Goal: Information Seeking & Learning: Check status

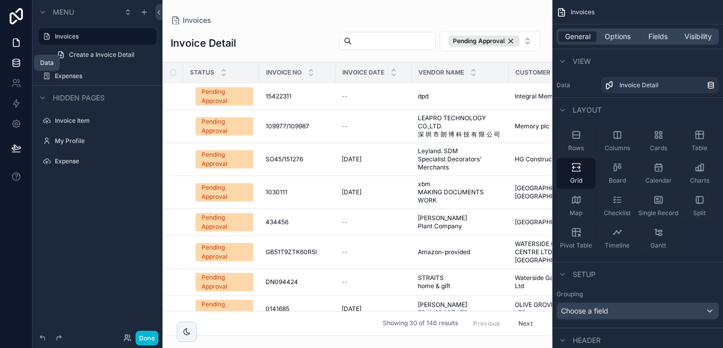
click at [15, 62] on icon at bounding box center [16, 60] width 7 height 3
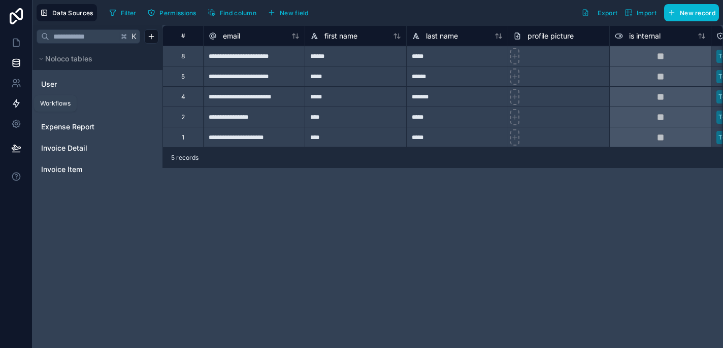
click at [15, 104] on icon at bounding box center [16, 104] width 6 height 8
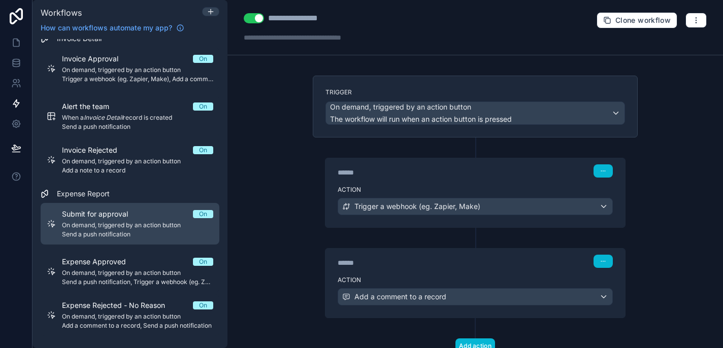
click at [121, 220] on div "Submit for approval On On demand, triggered by an action button Send a push not…" at bounding box center [137, 223] width 151 height 29
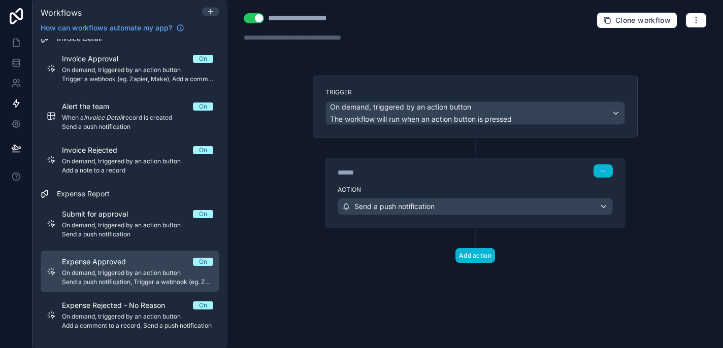
click at [132, 270] on span "On demand, triggered by an action button" at bounding box center [137, 273] width 151 height 8
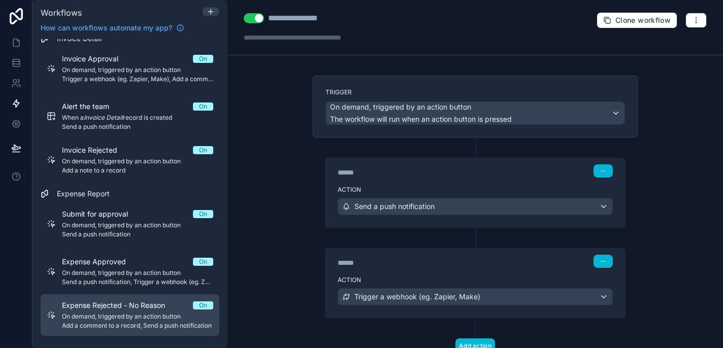
click at [135, 307] on span "Expense Rejected - No Reason" at bounding box center [119, 306] width 115 height 10
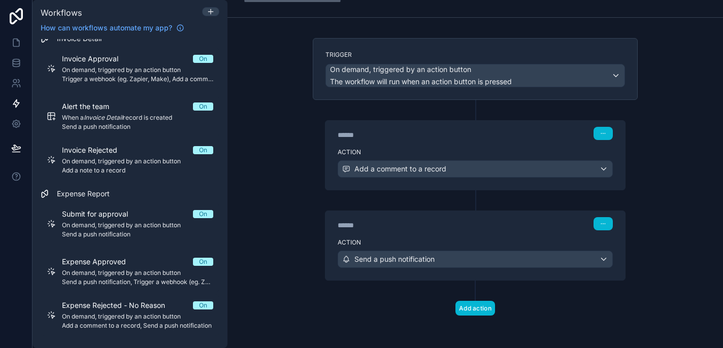
scroll to position [38, 0]
click at [16, 124] on icon at bounding box center [16, 124] width 10 height 10
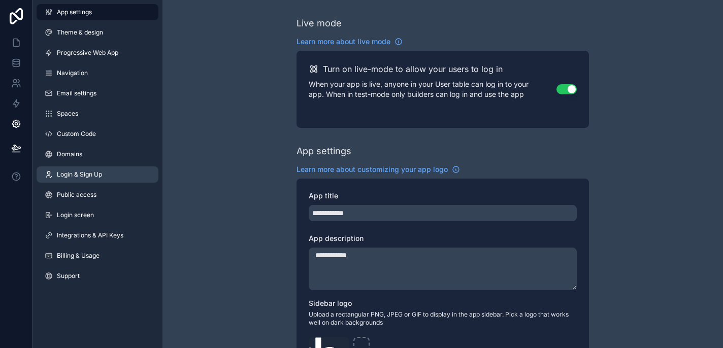
click at [108, 176] on link "Login & Sign Up" at bounding box center [98, 175] width 122 height 16
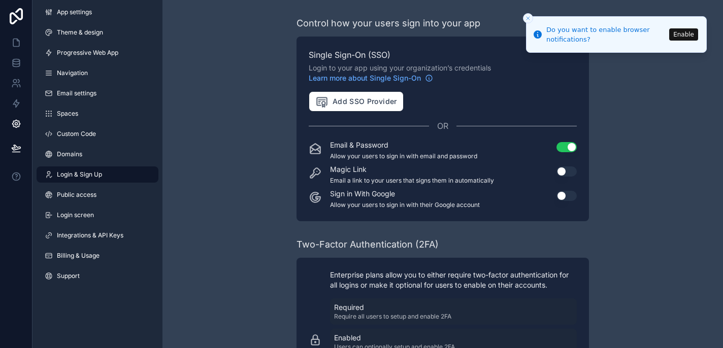
click at [528, 17] on icon "Close toast" at bounding box center [528, 18] width 6 height 6
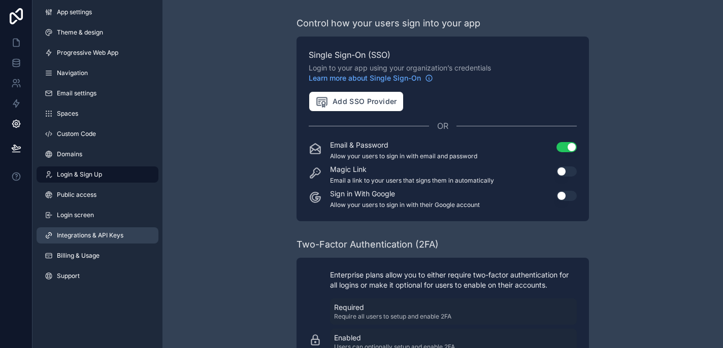
click at [94, 236] on span "Integrations & API Keys" at bounding box center [90, 236] width 67 height 8
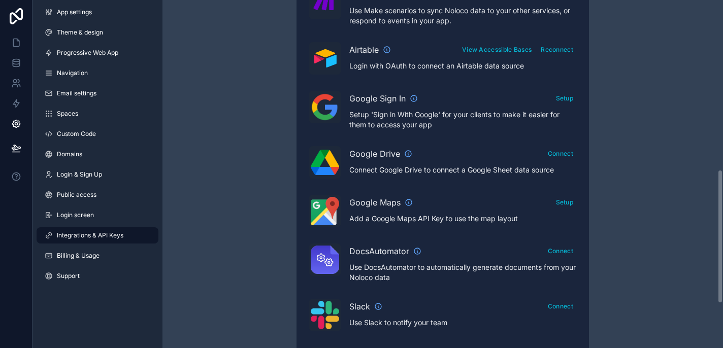
scroll to position [450, 0]
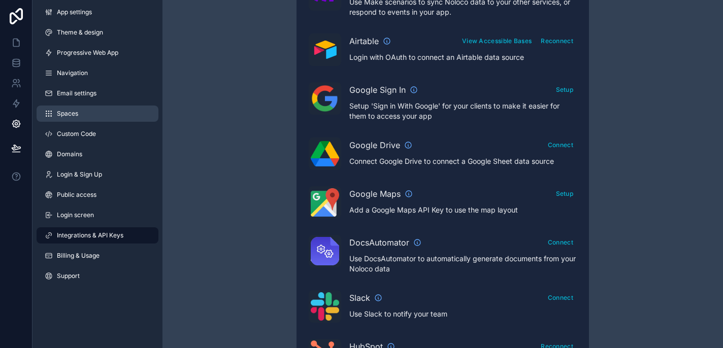
click at [87, 114] on link "Spaces" at bounding box center [98, 114] width 122 height 16
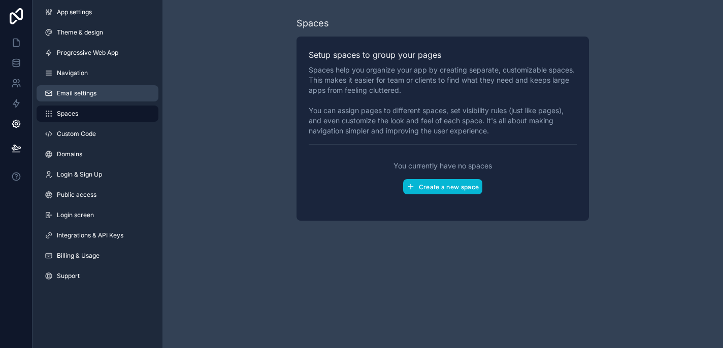
click at [100, 93] on link "Email settings" at bounding box center [98, 93] width 122 height 16
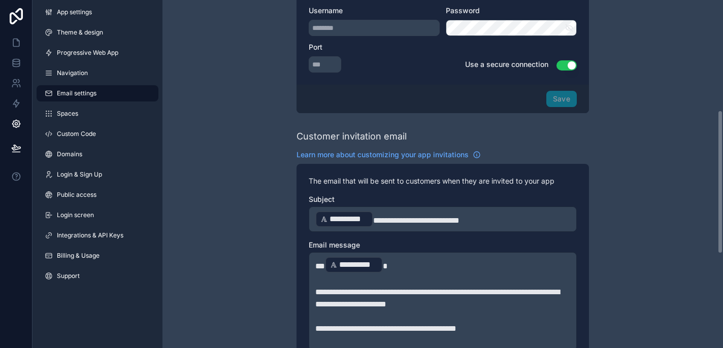
scroll to position [269, 0]
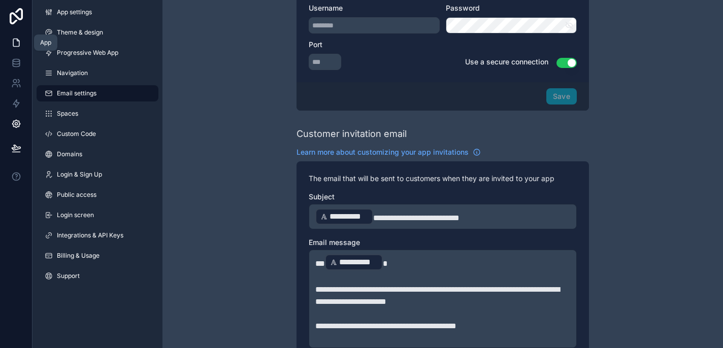
click at [16, 38] on icon at bounding box center [16, 43] width 10 height 10
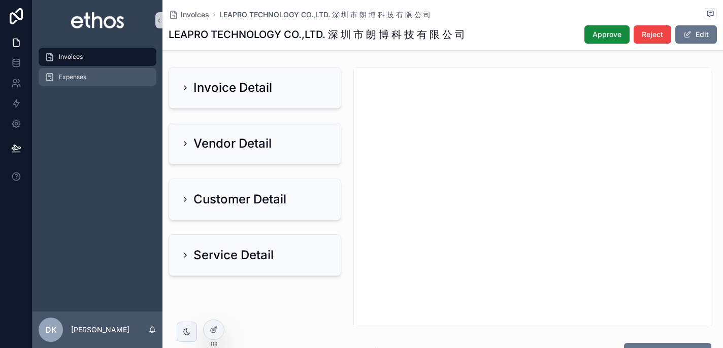
click at [79, 76] on span "Expenses" at bounding box center [72, 77] width 27 height 8
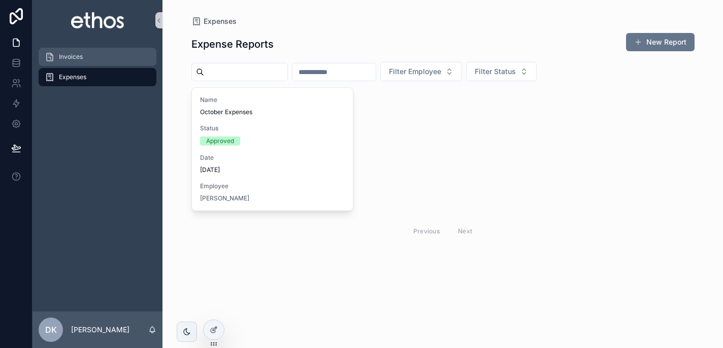
click at [86, 52] on div "Invoices" at bounding box center [98, 57] width 106 height 16
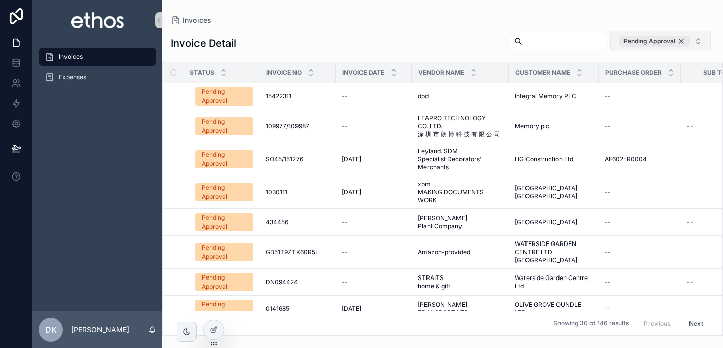
click at [682, 40] on div "Pending Approval" at bounding box center [654, 41] width 71 height 11
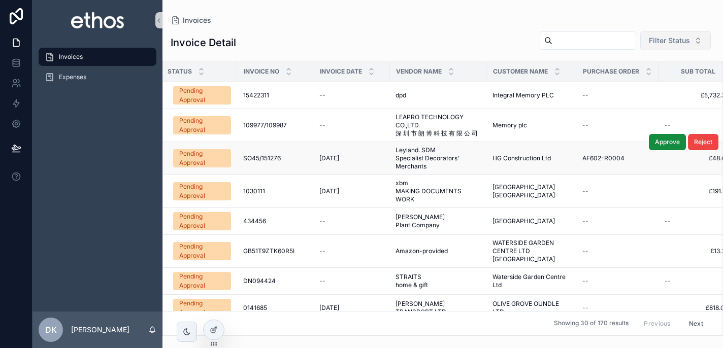
scroll to position [0, 18]
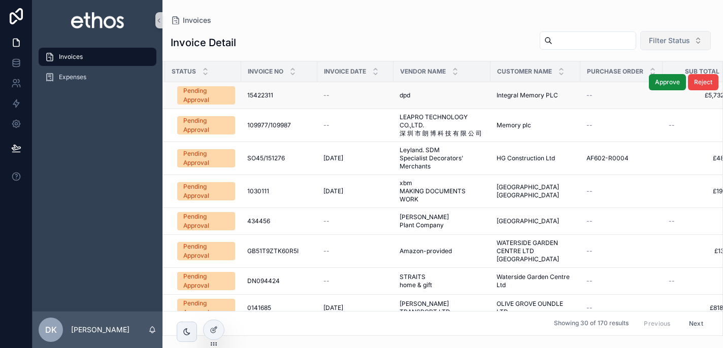
click at [427, 96] on div "dpd dpd" at bounding box center [442, 95] width 85 height 8
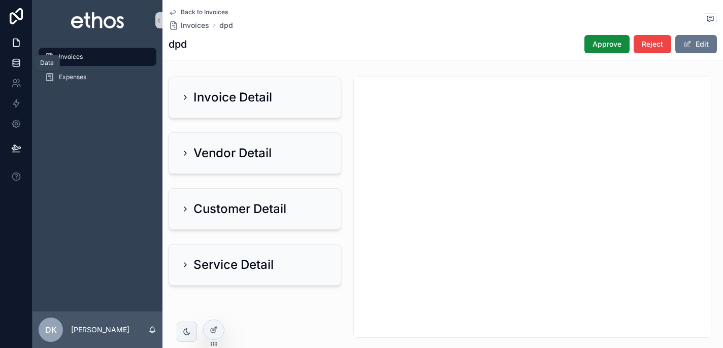
click at [16, 61] on icon at bounding box center [16, 63] width 10 height 10
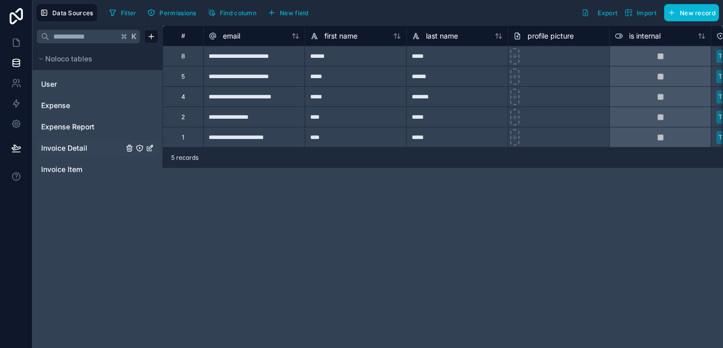
click at [68, 145] on span "Invoice Detail" at bounding box center [64, 148] width 46 height 10
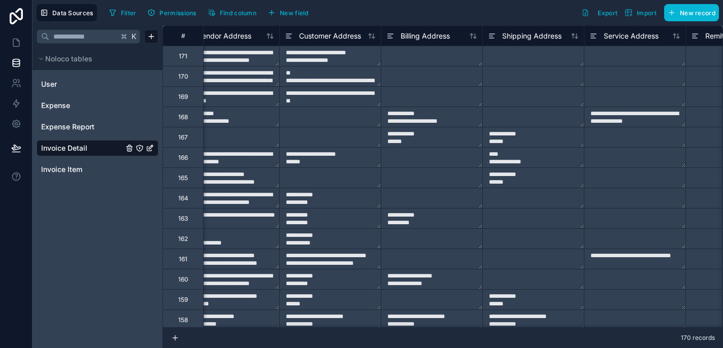
scroll to position [0, 1957]
click at [19, 43] on icon at bounding box center [16, 43] width 6 height 8
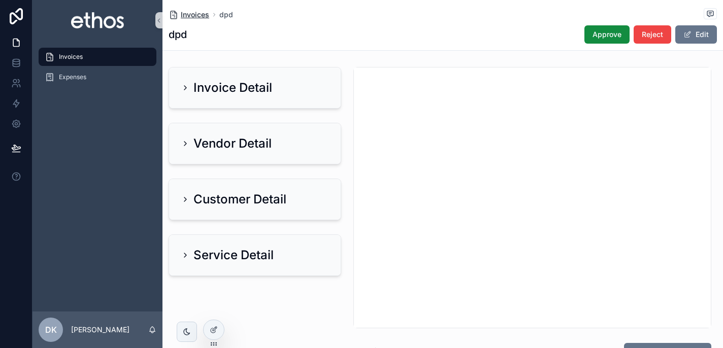
click at [194, 11] on span "Invoices" at bounding box center [195, 15] width 28 height 10
